Goal: Obtain resource: Obtain resource

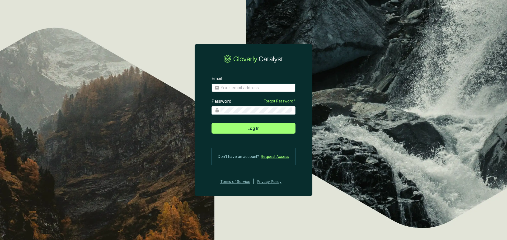
click at [275, 85] on input "Email" at bounding box center [257, 88] width 72 height 6
type input "eugenio@ecoforestco2.com"
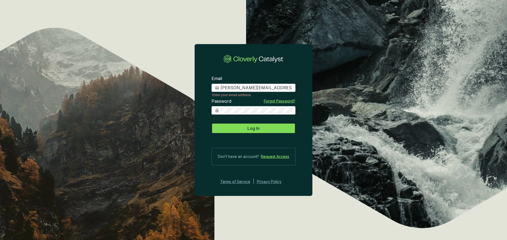
click at [281, 127] on button "Log In" at bounding box center [254, 128] width 84 height 11
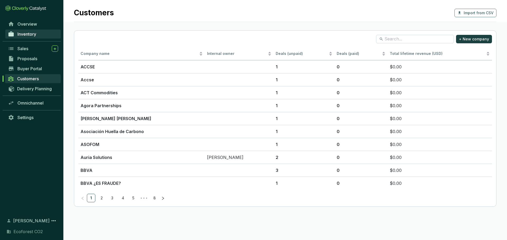
click at [42, 33] on link "Inventory" at bounding box center [32, 34] width 55 height 9
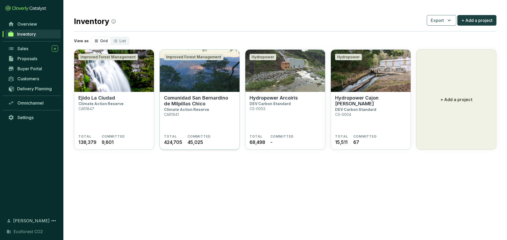
click at [218, 123] on section "Comunidad San Bernardino de Milpillas Chico Climate Action Reserve CAR1941" at bounding box center [199, 114] width 71 height 39
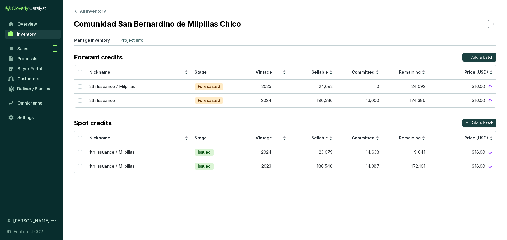
click at [141, 43] on p "Project Info" at bounding box center [131, 40] width 23 height 6
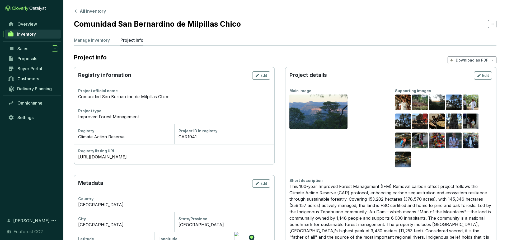
click at [476, 60] on p "Download as PDF" at bounding box center [472, 60] width 32 height 5
click at [474, 86] on p "Hide pricing" at bounding box center [473, 83] width 42 height 9
click at [425, 19] on section "Comunidad San Bernardino de Milpillas Chico" at bounding box center [285, 23] width 423 height 11
click at [87, 10] on button "All Inventory" at bounding box center [90, 11] width 32 height 6
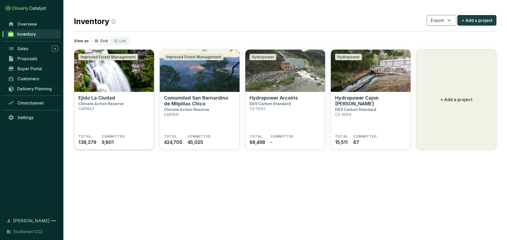
click at [116, 83] on img at bounding box center [114, 71] width 80 height 42
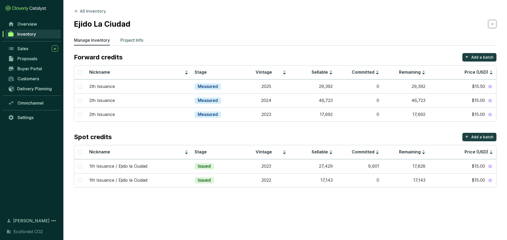
click at [137, 43] on p "Project Info" at bounding box center [131, 40] width 23 height 6
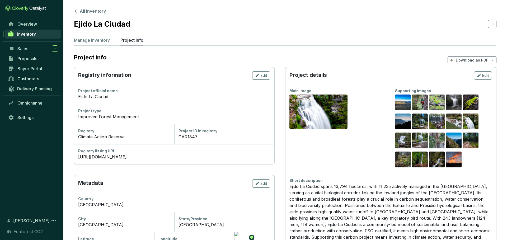
click at [455, 58] on span "Download as PDF" at bounding box center [472, 60] width 49 height 8
click at [462, 80] on p "Hide pricing" at bounding box center [473, 83] width 42 height 9
